Goal: Task Accomplishment & Management: Use online tool/utility

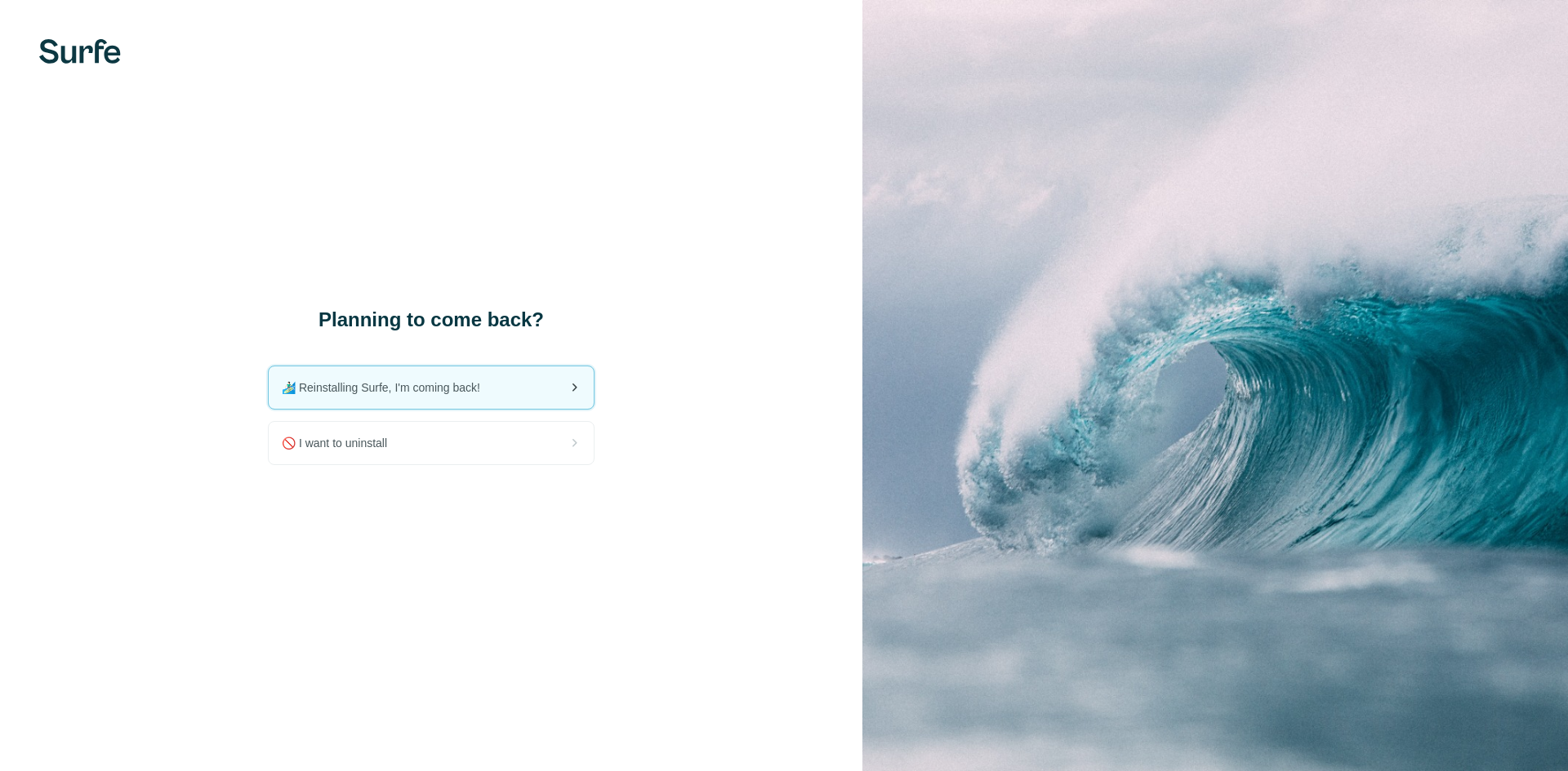
click at [408, 376] on div "🏄🏻‍♂️ Reinstalling Surfe, I'm coming back!" at bounding box center [431, 388] width 325 height 43
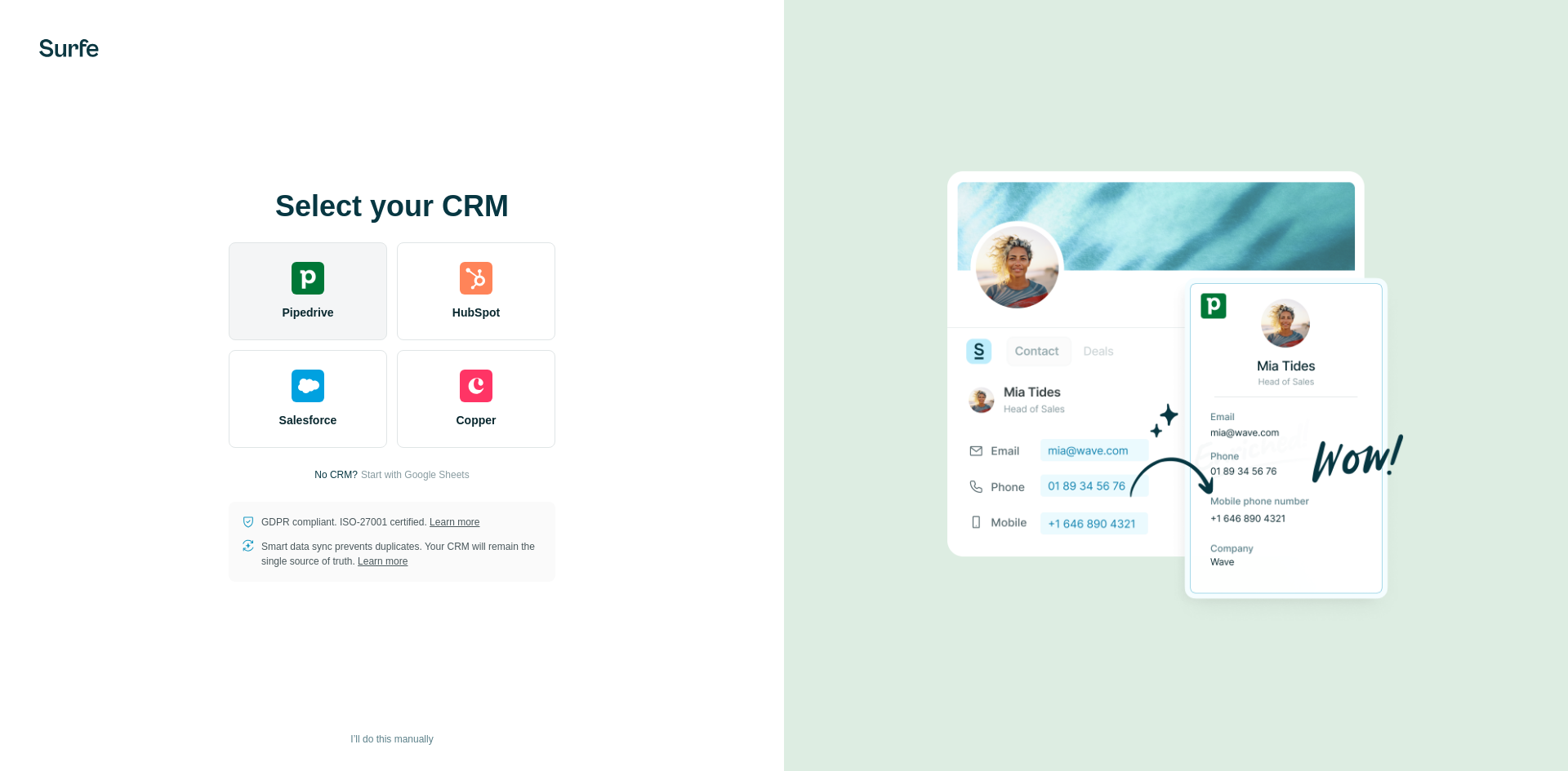
click at [310, 271] on img at bounding box center [308, 278] width 33 height 33
